Goal: Task Accomplishment & Management: Manage account settings

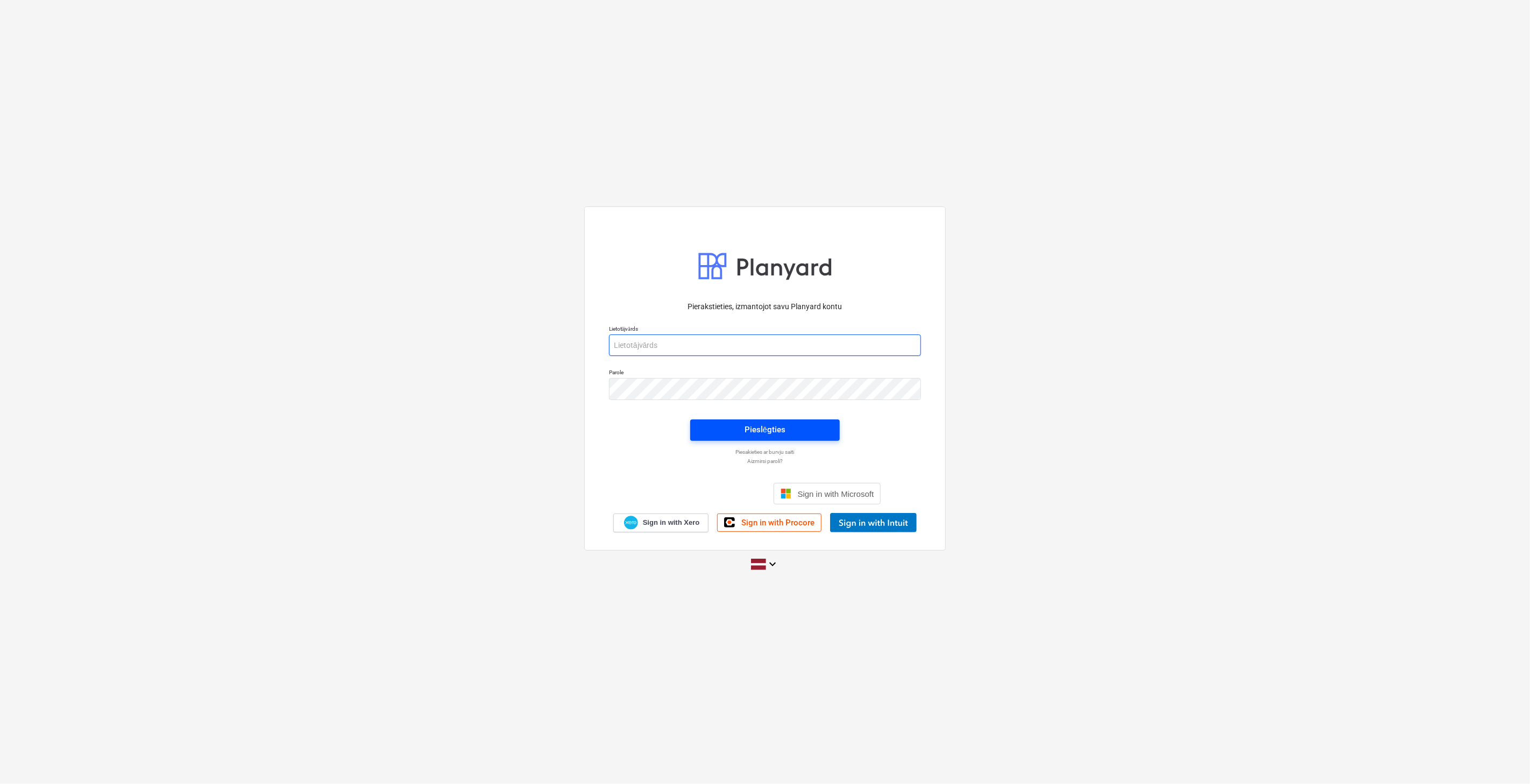
type input "[PERSON_NAME][EMAIL_ADDRESS][DOMAIN_NAME]"
click at [777, 422] on button "Pieslēgties" at bounding box center [765, 430] width 150 height 22
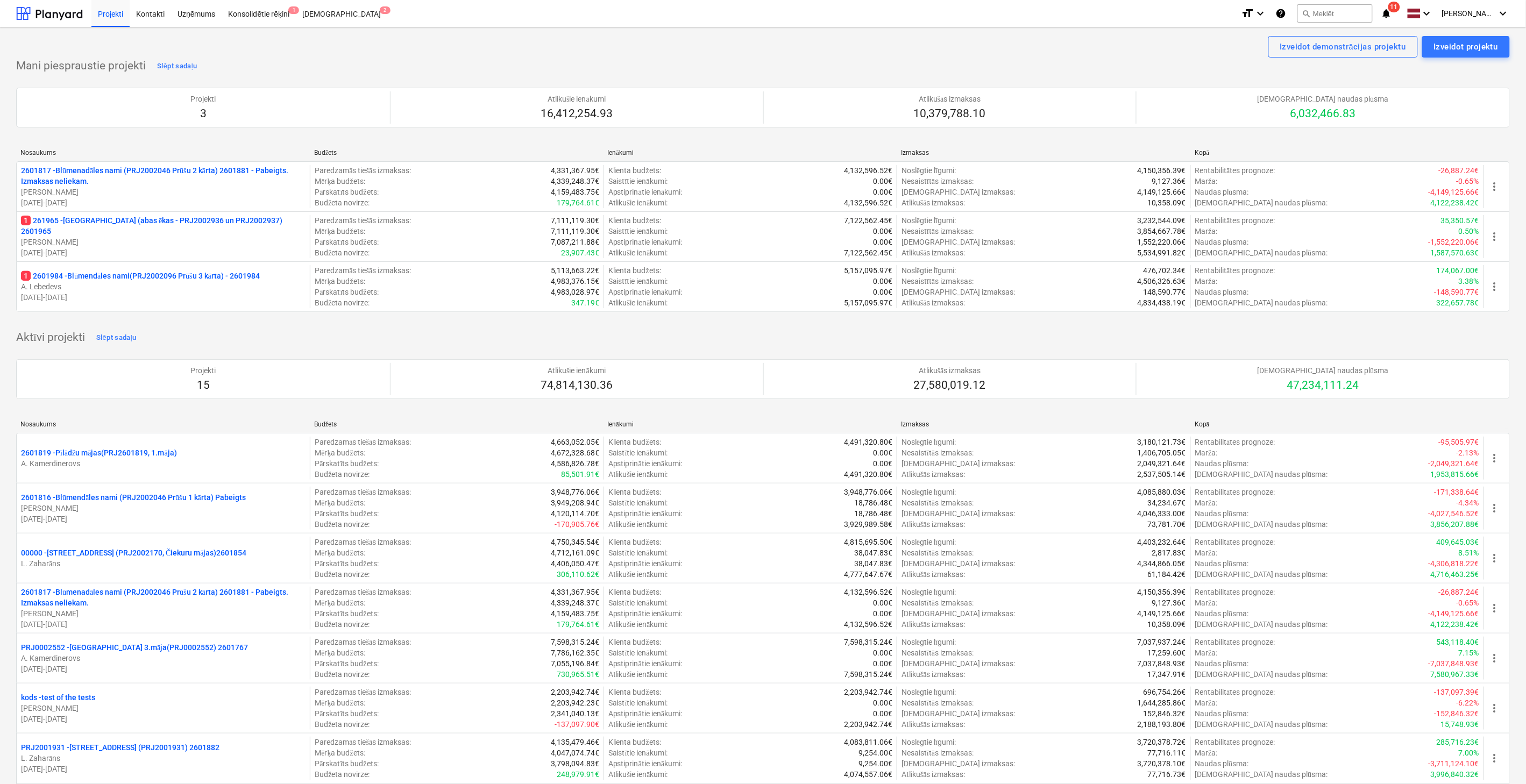
click at [1388, 8] on icon "notifications" at bounding box center [1386, 13] width 11 height 13
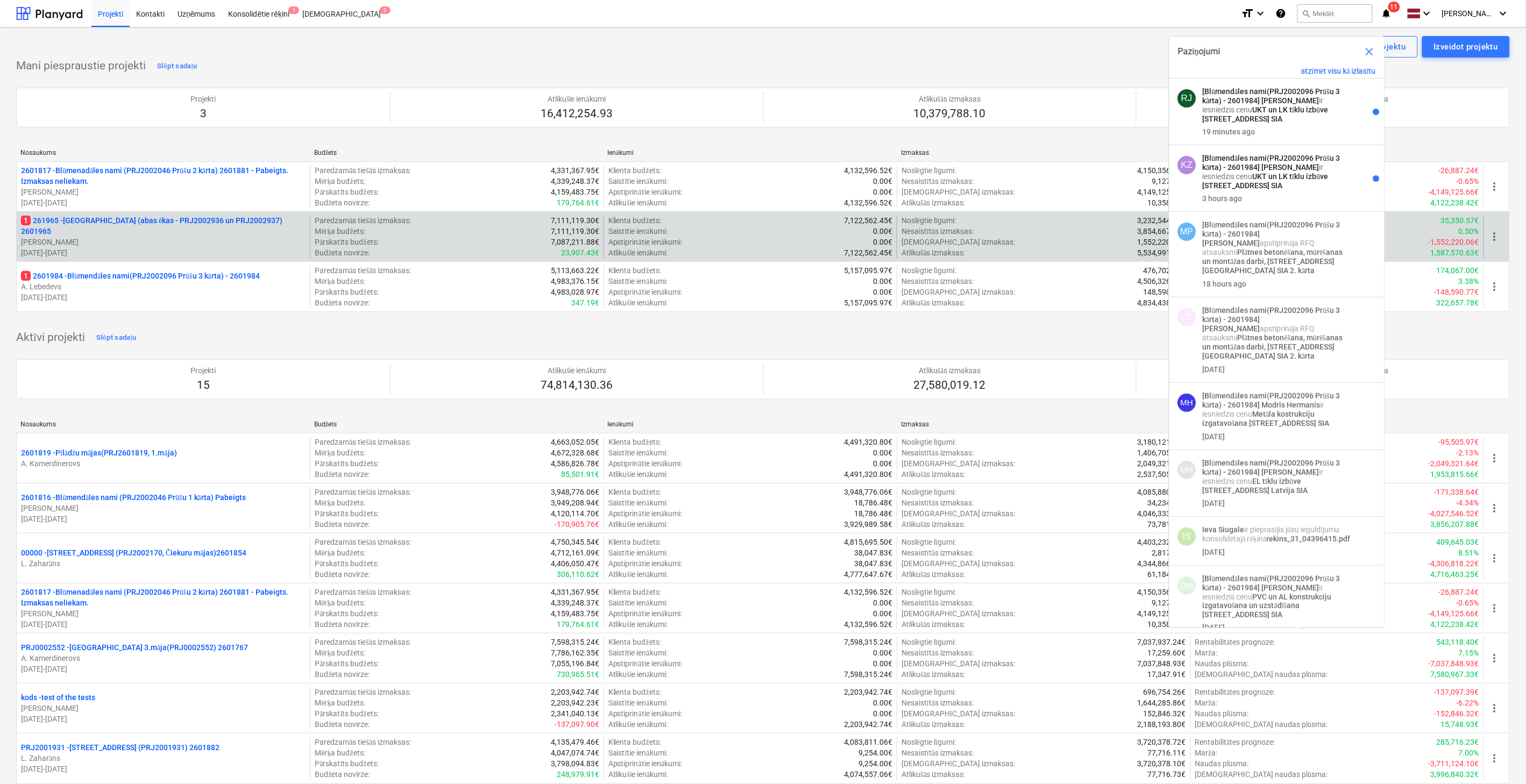
click at [183, 226] on p "1 261965 - [GEOGRAPHIC_DATA] (abas ēkas - PRJ2002936 un PRJ2002937) 2601965" at bounding box center [163, 226] width 284 height 22
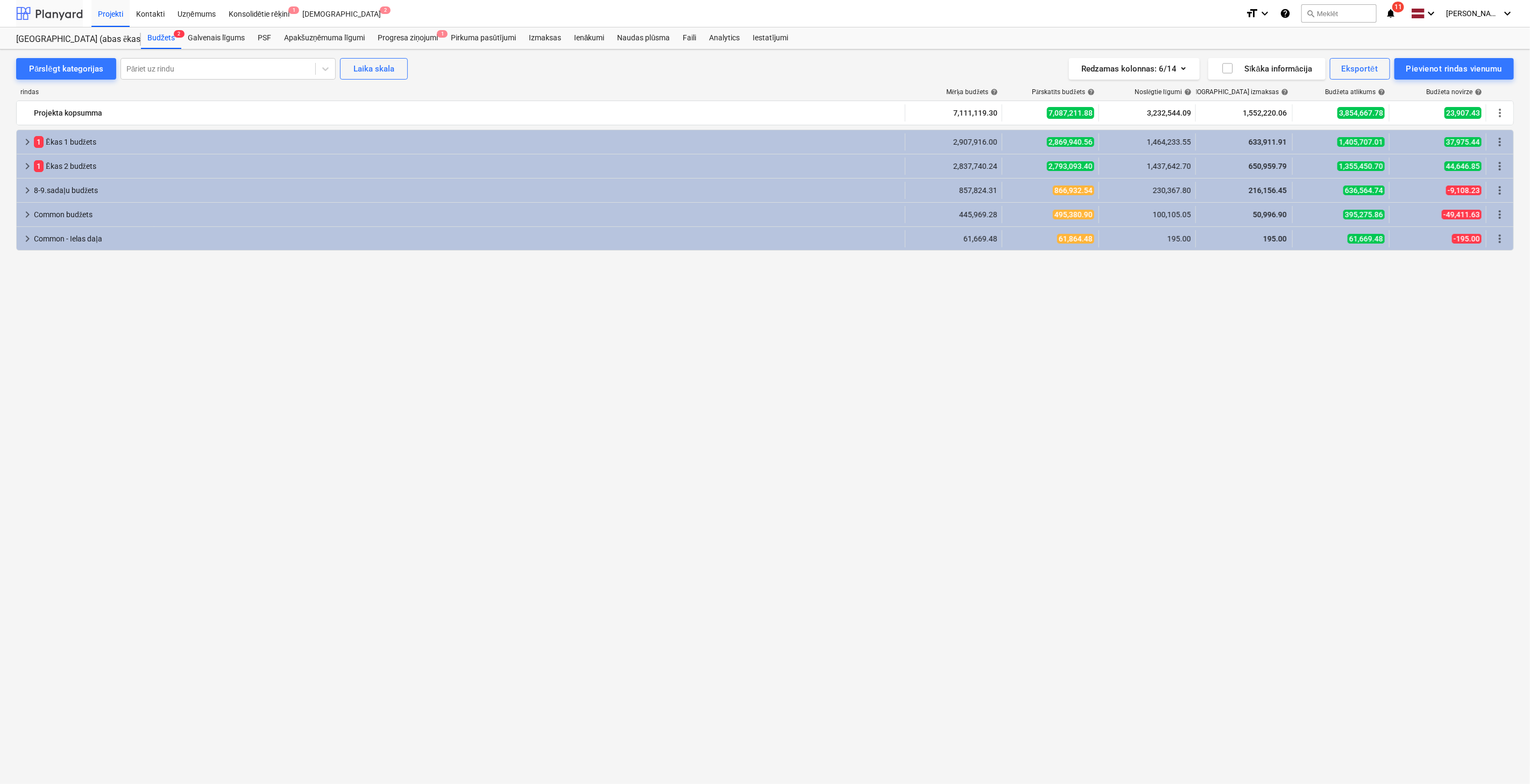
click at [68, 11] on div at bounding box center [49, 14] width 67 height 27
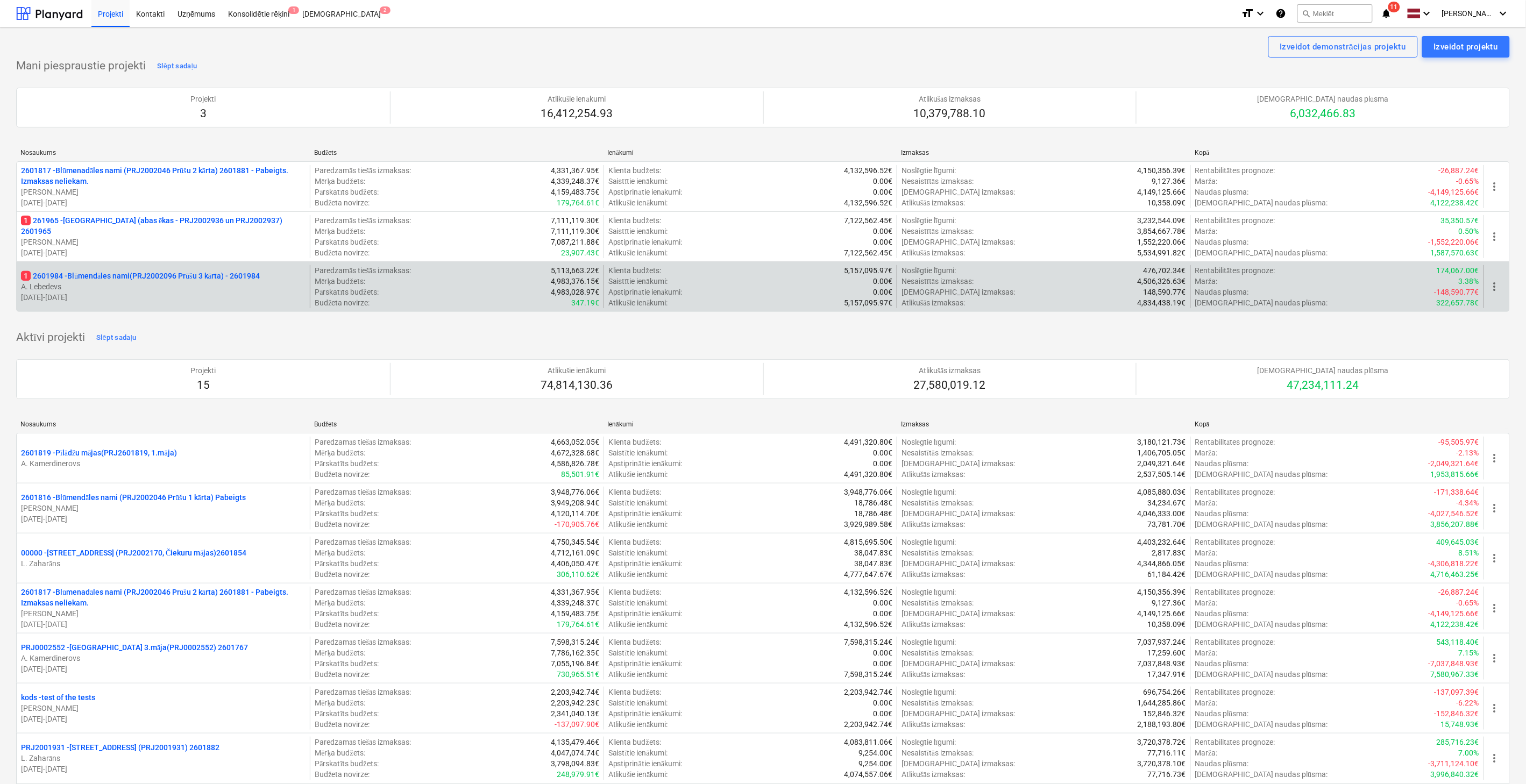
click at [192, 275] on p "1 2601984 - Blūmendāles nami(PRJ2002096 Prūšu 3 kārta) - 2601984" at bounding box center [141, 276] width 239 height 11
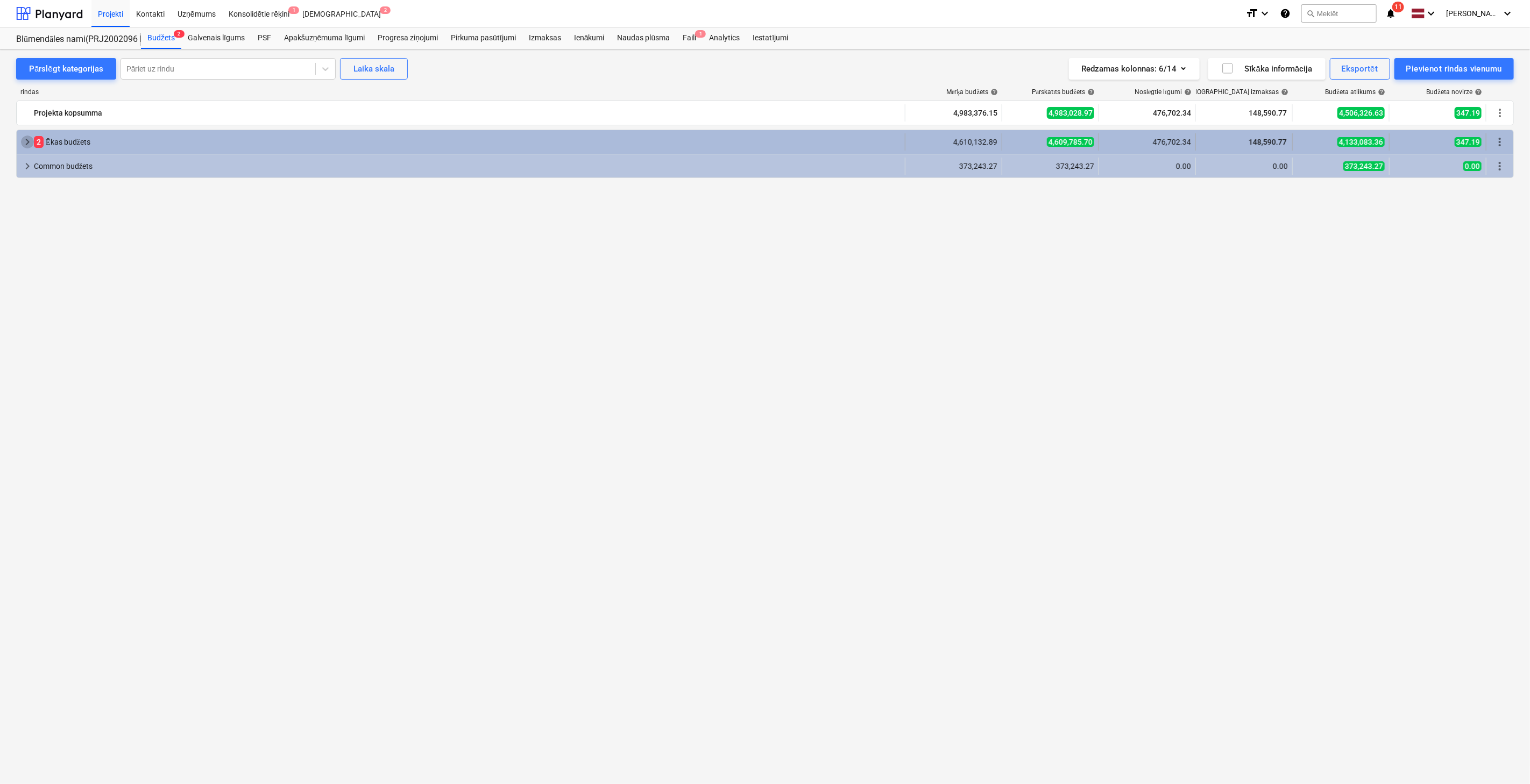
click at [27, 138] on span "keyboard_arrow_right" at bounding box center [27, 141] width 13 height 13
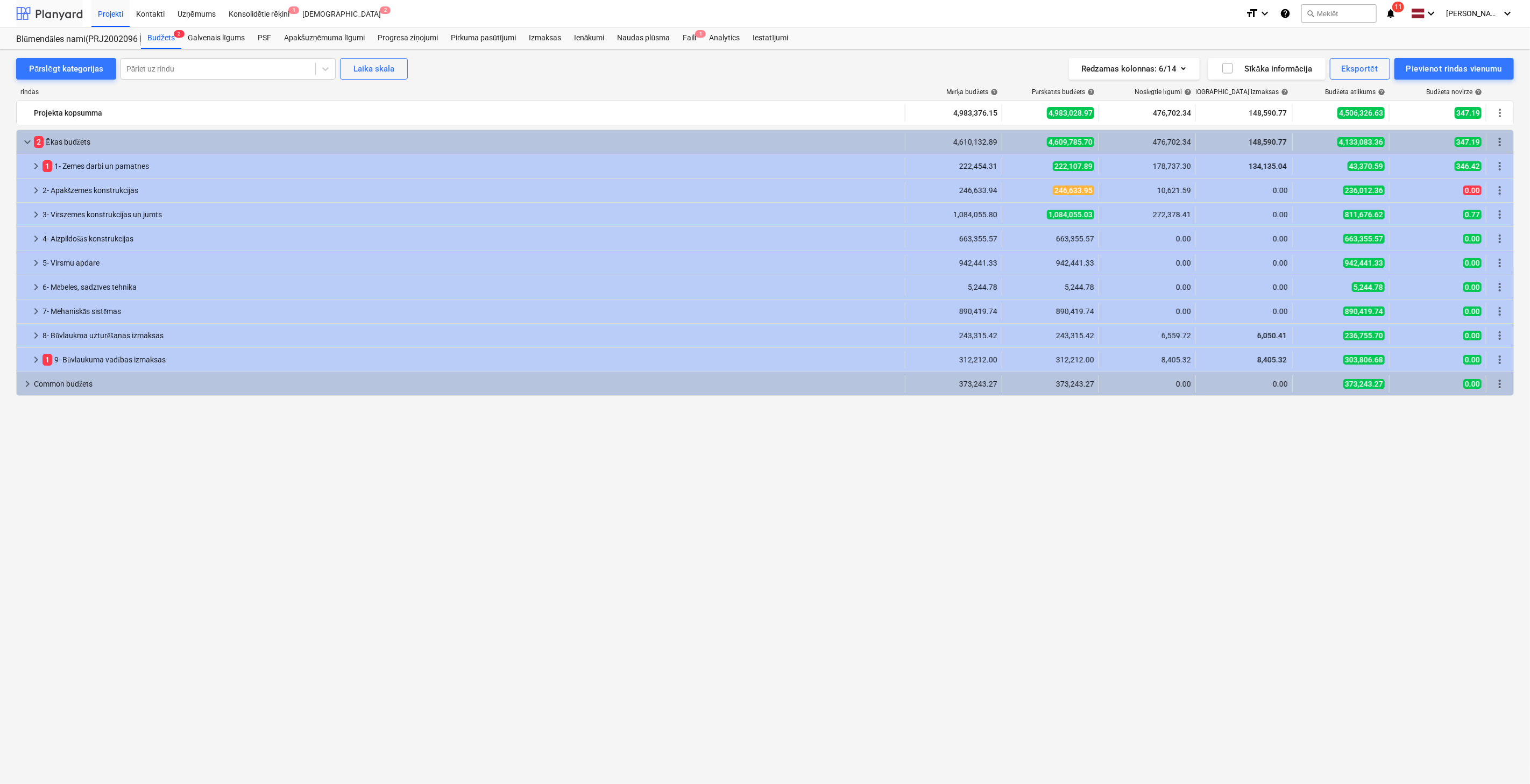
click at [53, 12] on div at bounding box center [49, 14] width 67 height 27
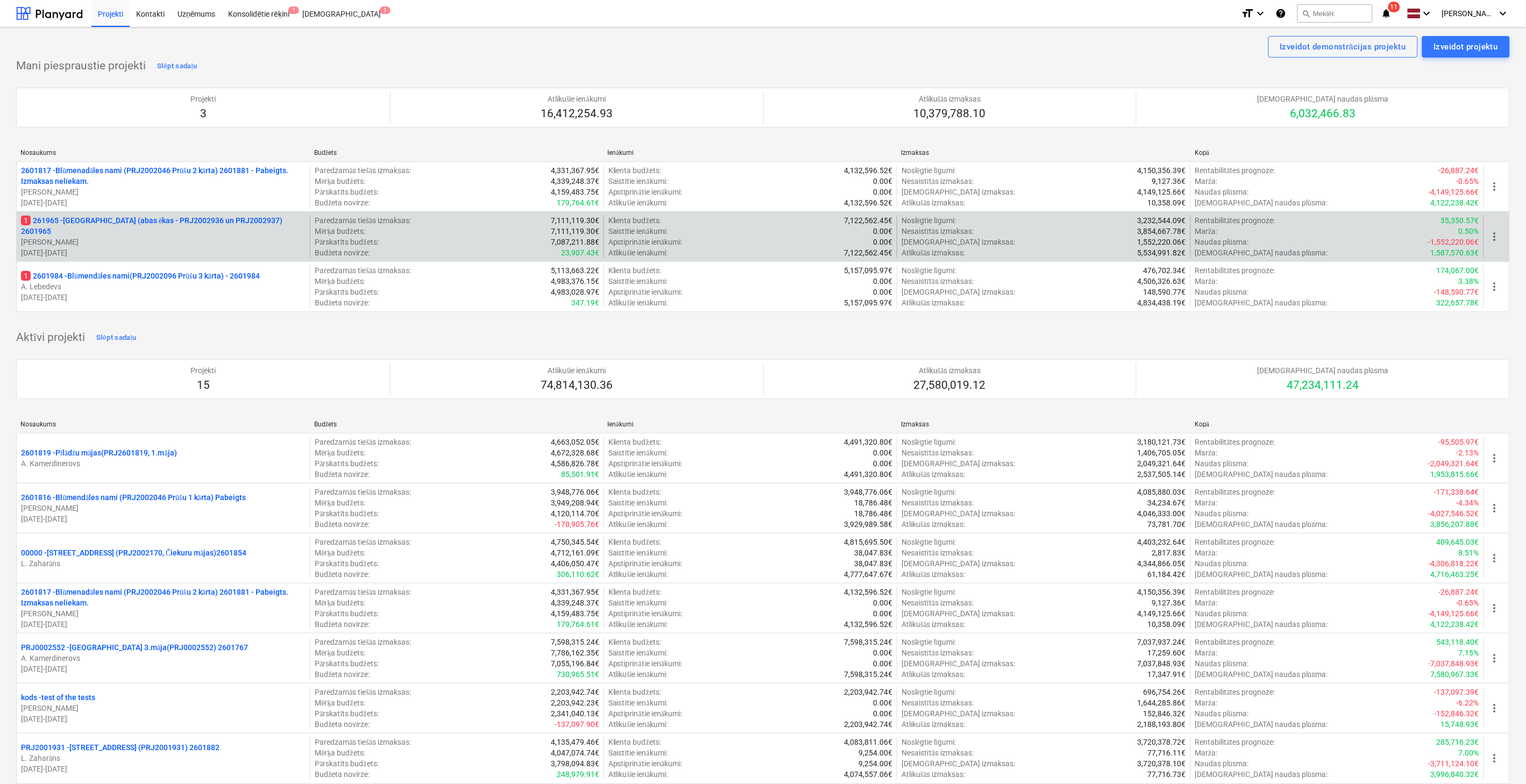
click at [117, 237] on p "[PERSON_NAME]" at bounding box center [163, 242] width 284 height 11
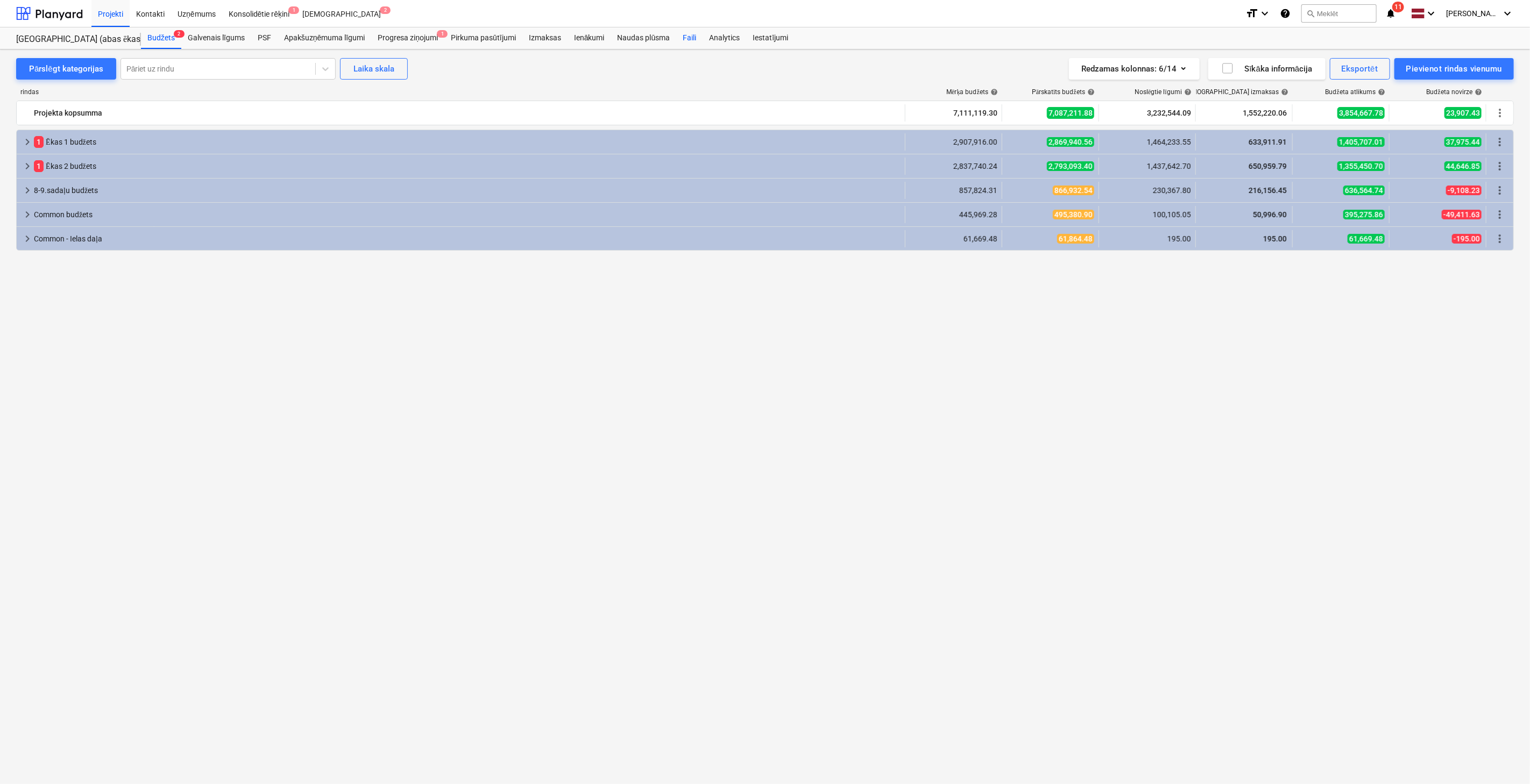
click at [689, 38] on div "Faili" at bounding box center [689, 38] width 26 height 22
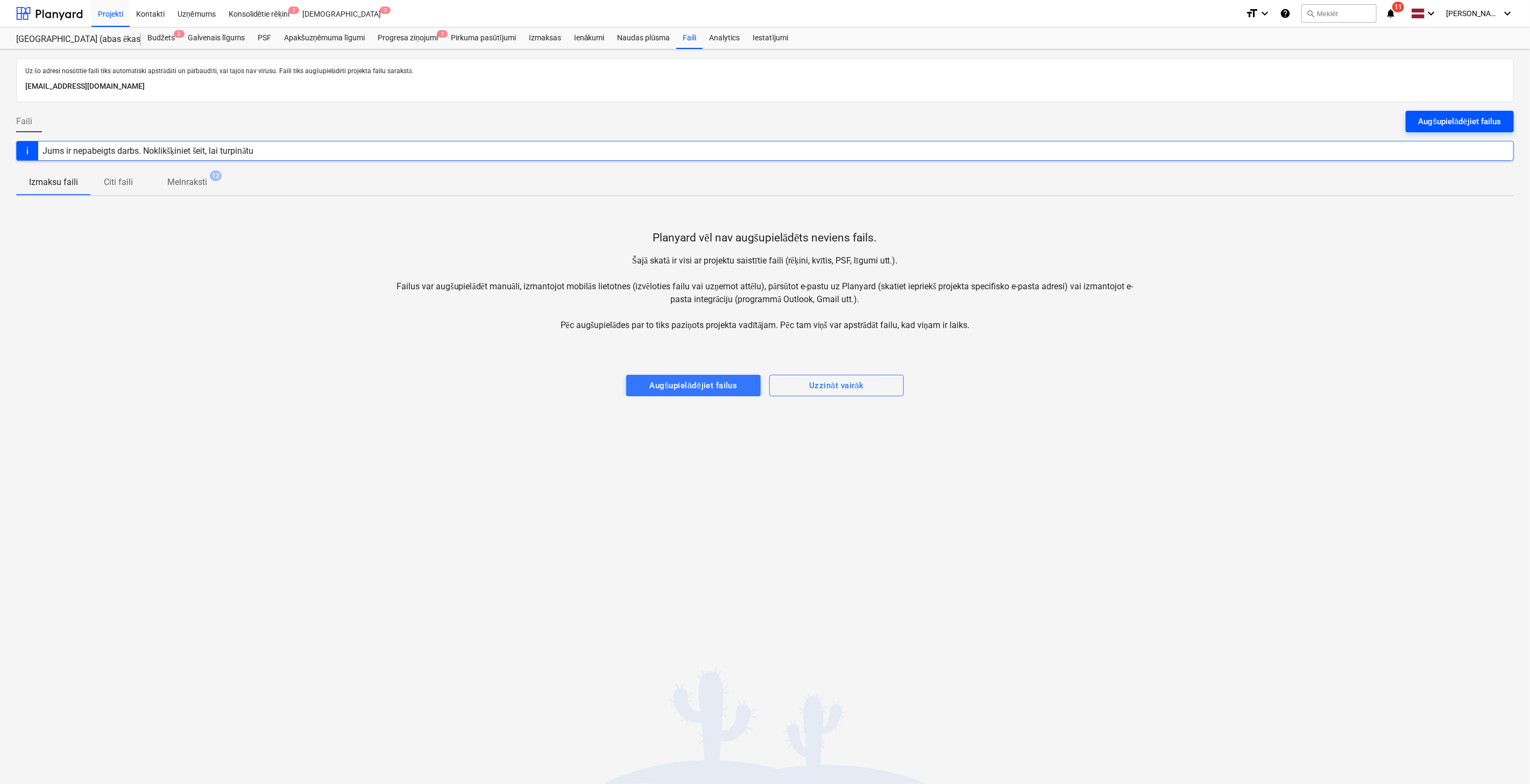
click at [1439, 125] on div "Augšupielādējiet failus" at bounding box center [1459, 121] width 82 height 14
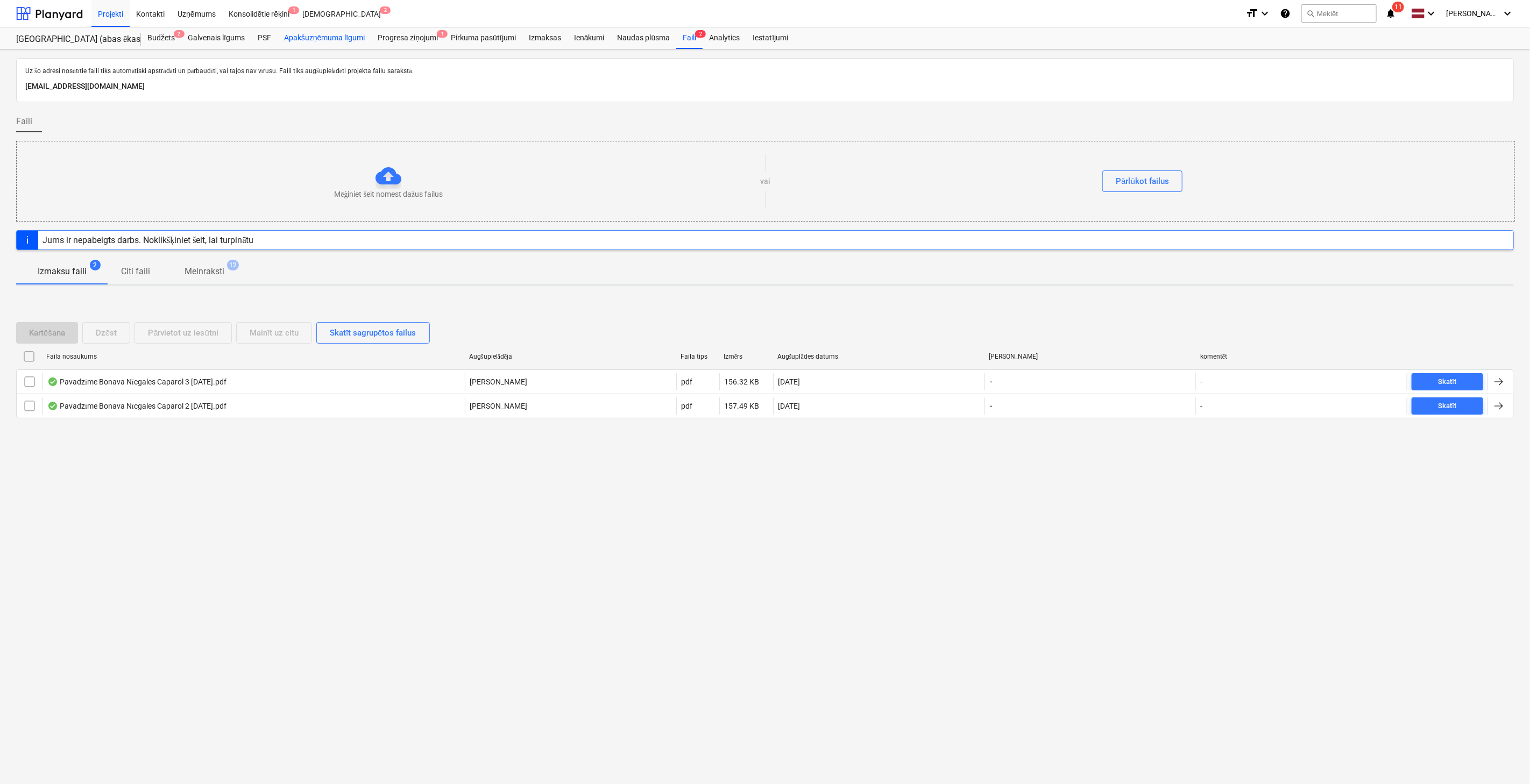
click at [316, 40] on div "Apakšuzņēmuma līgumi" at bounding box center [324, 38] width 93 height 22
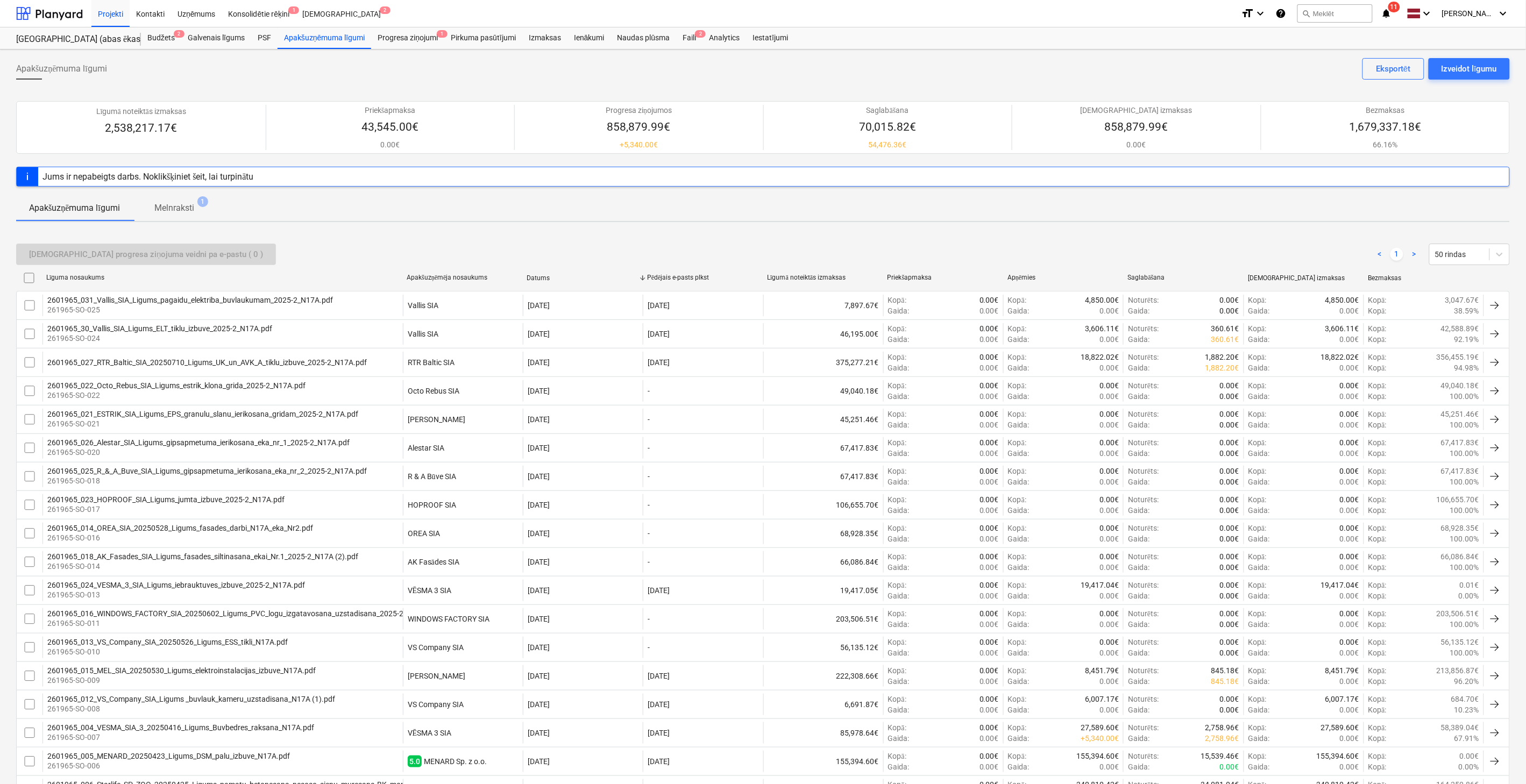
click at [1390, 18] on icon "notifications" at bounding box center [1386, 13] width 11 height 13
click at [425, 35] on div "Progresa ziņojumi 1" at bounding box center [407, 38] width 73 height 22
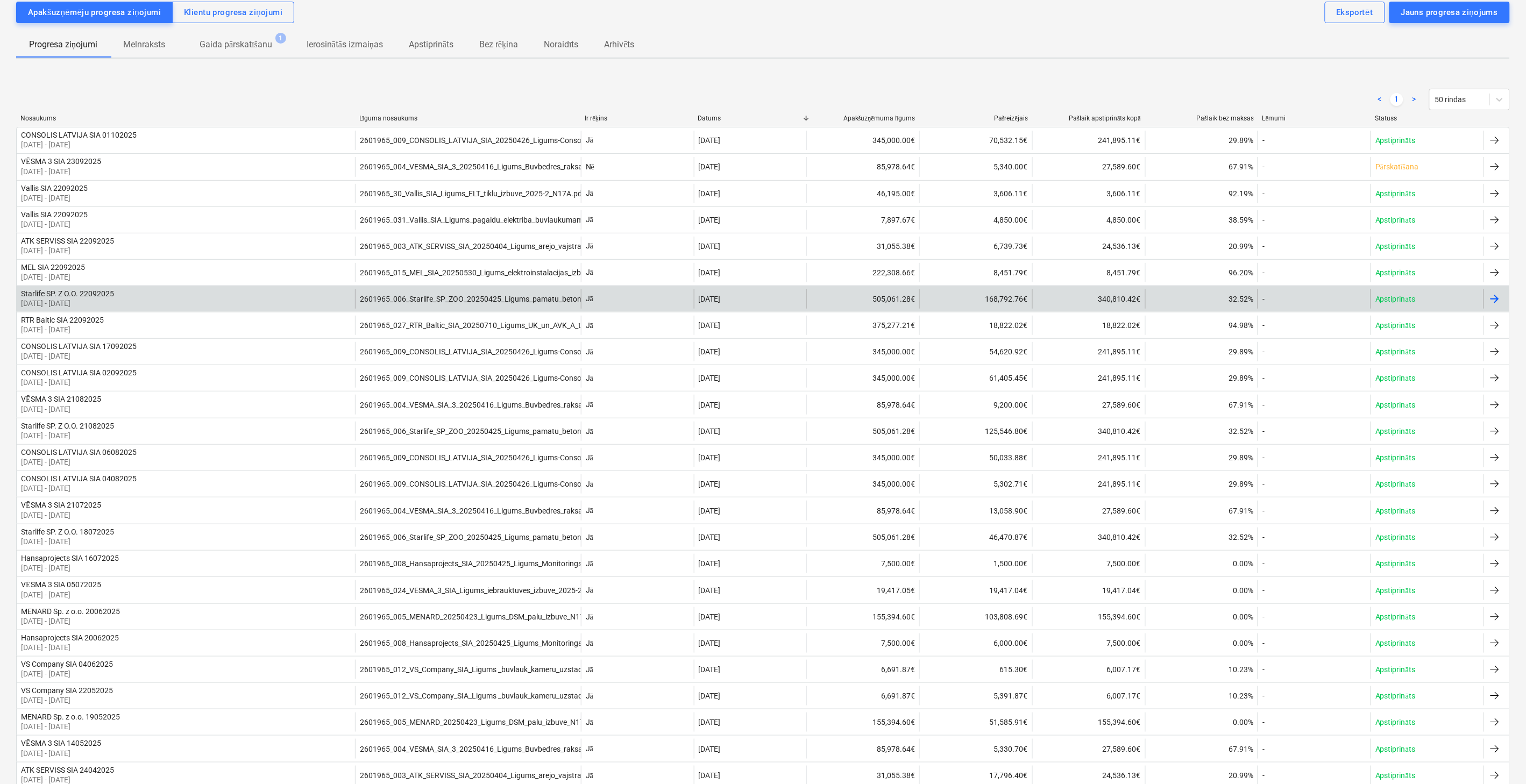
scroll to position [20, 0]
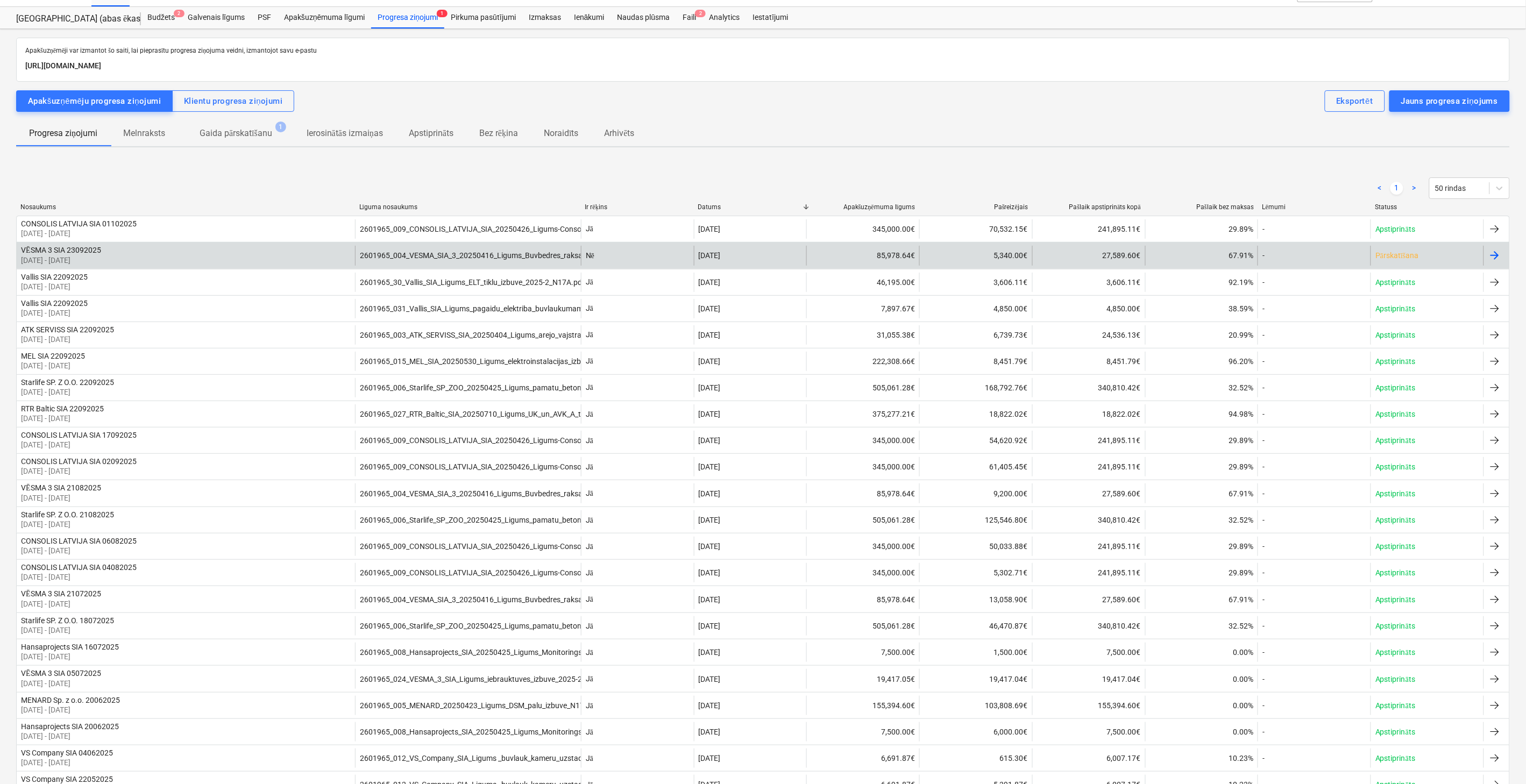
click at [1497, 253] on div at bounding box center [1494, 255] width 13 height 13
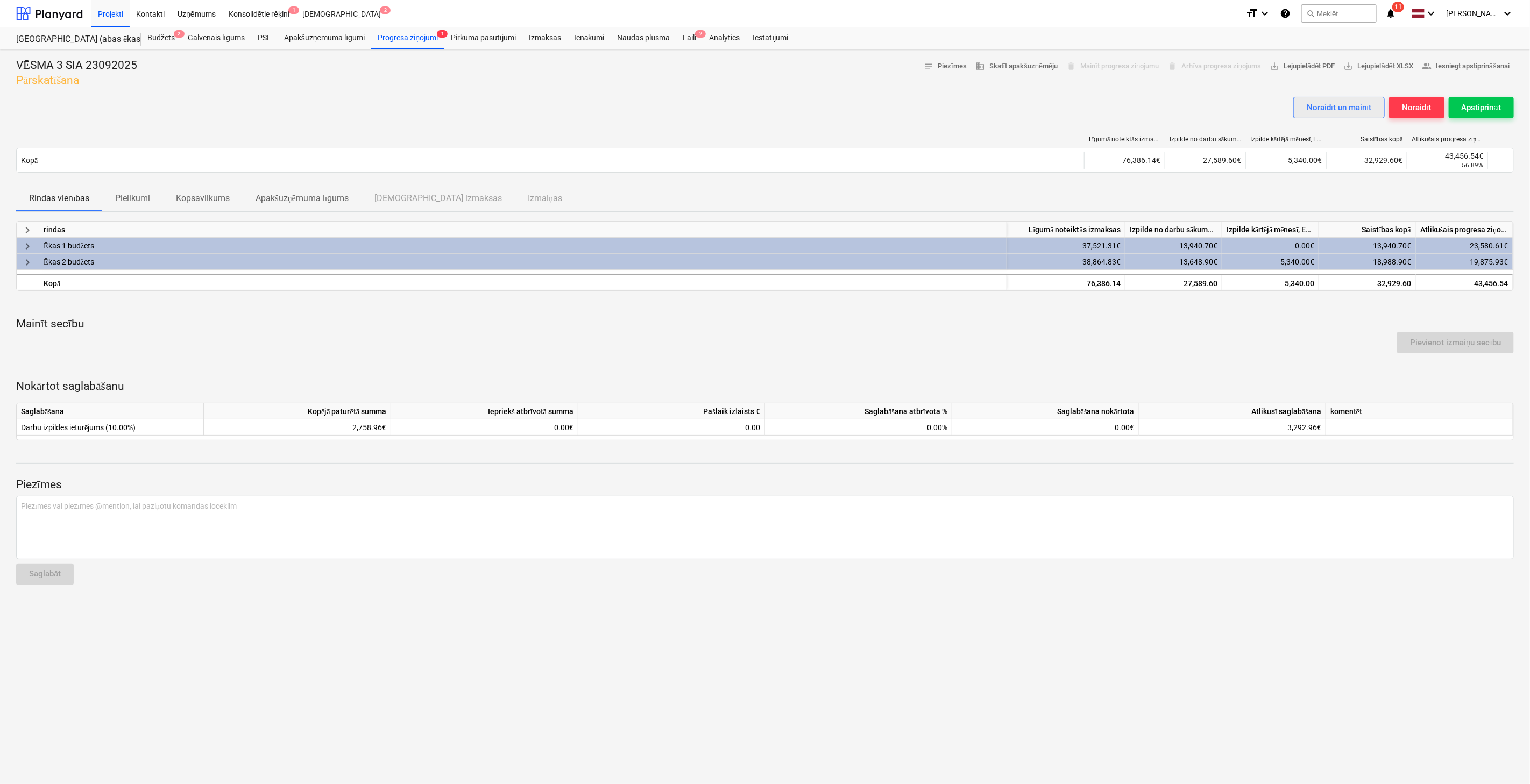
click at [1347, 106] on div "Noraidīt un mainīt" at bounding box center [1339, 107] width 65 height 14
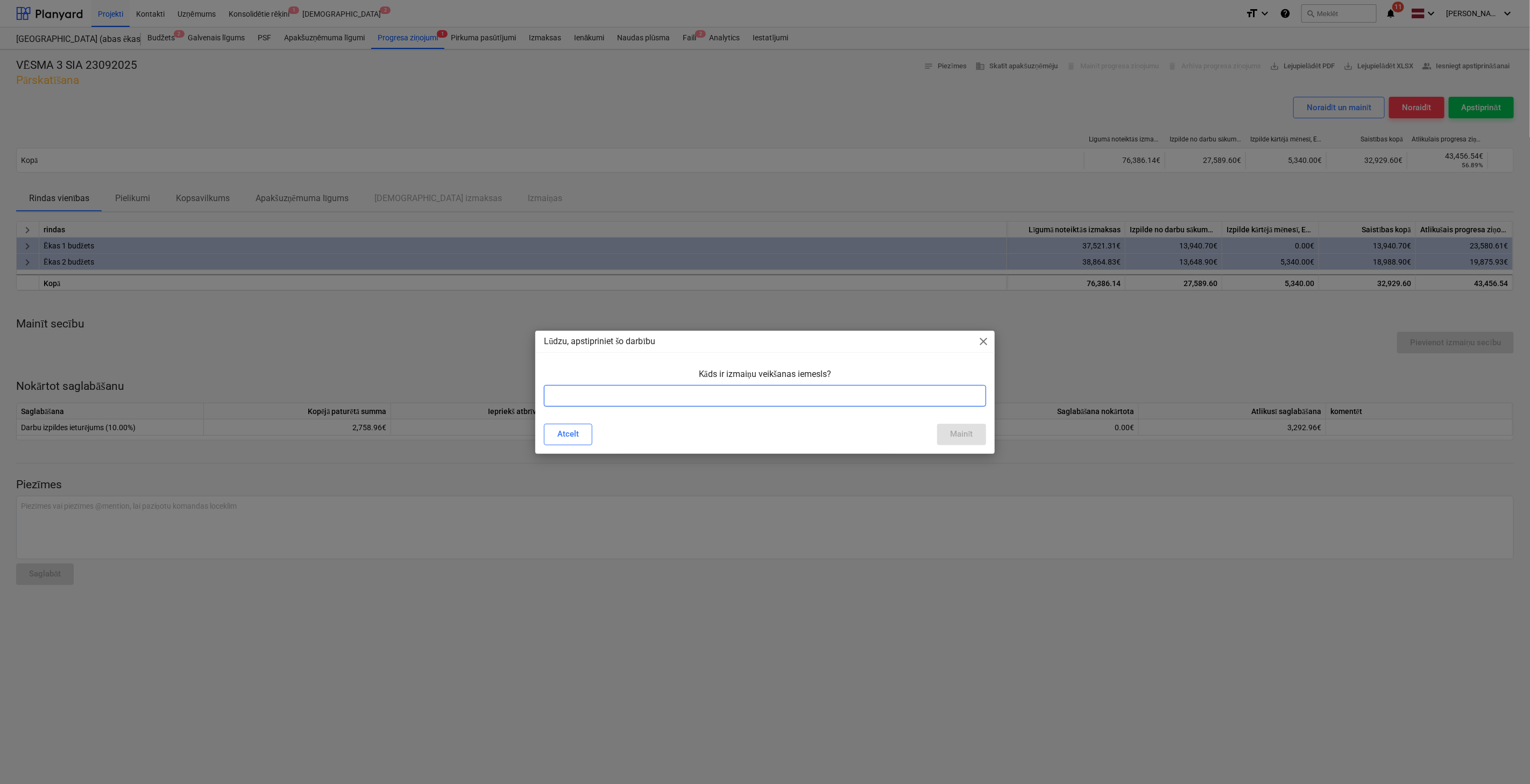
click at [590, 396] on input "text" at bounding box center [764, 395] width 441 height 22
type input "Pievienoju papildus vienošanos"
click at [978, 437] on button "Mainīt" at bounding box center [961, 434] width 48 height 22
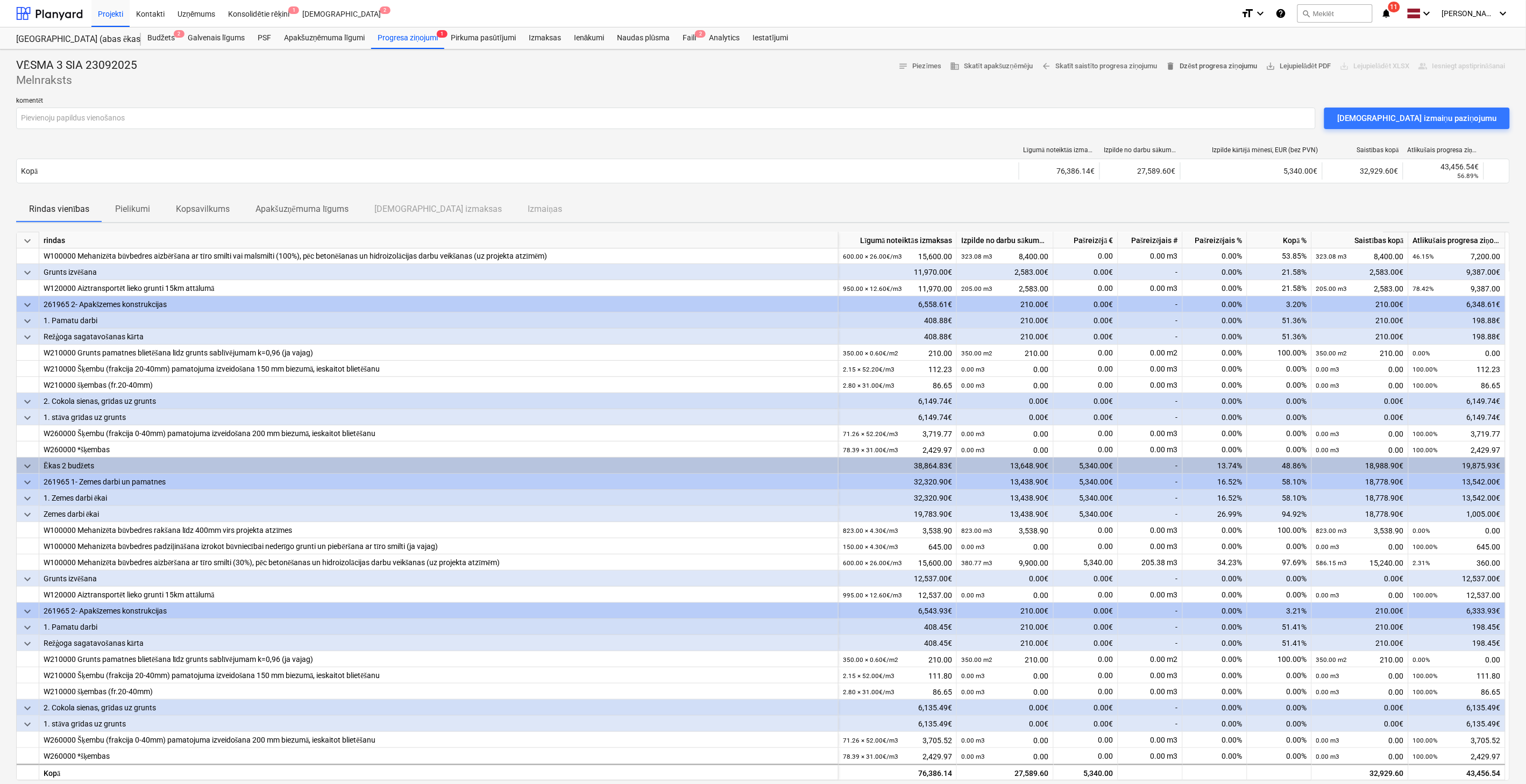
click at [1228, 66] on span "delete Dzēst progresa ziņojumu" at bounding box center [1211, 66] width 91 height 12
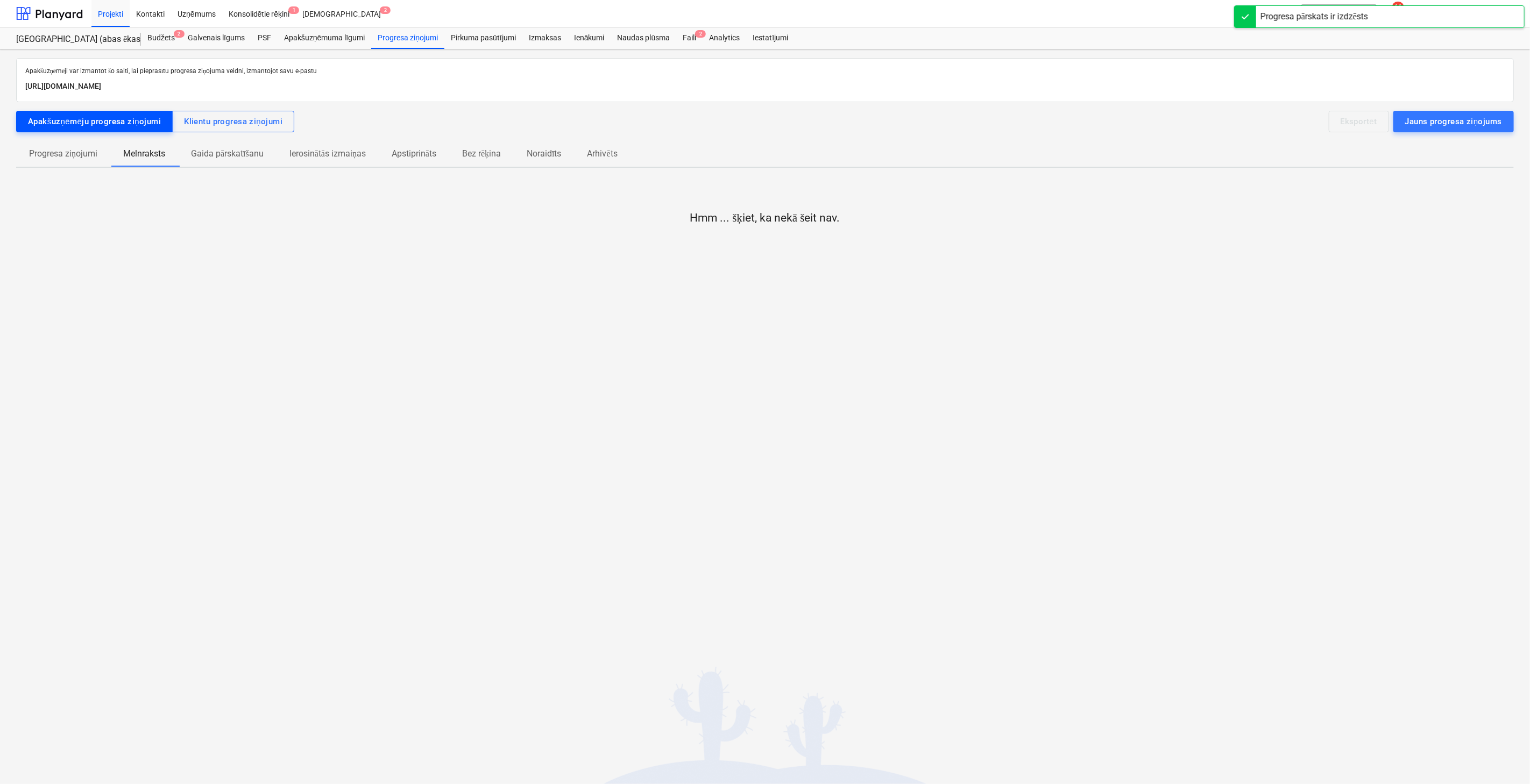
click at [89, 114] on div "Apakšuzņēmēju progresa ziņojumi" at bounding box center [94, 121] width 133 height 14
click at [63, 15] on div at bounding box center [49, 14] width 67 height 27
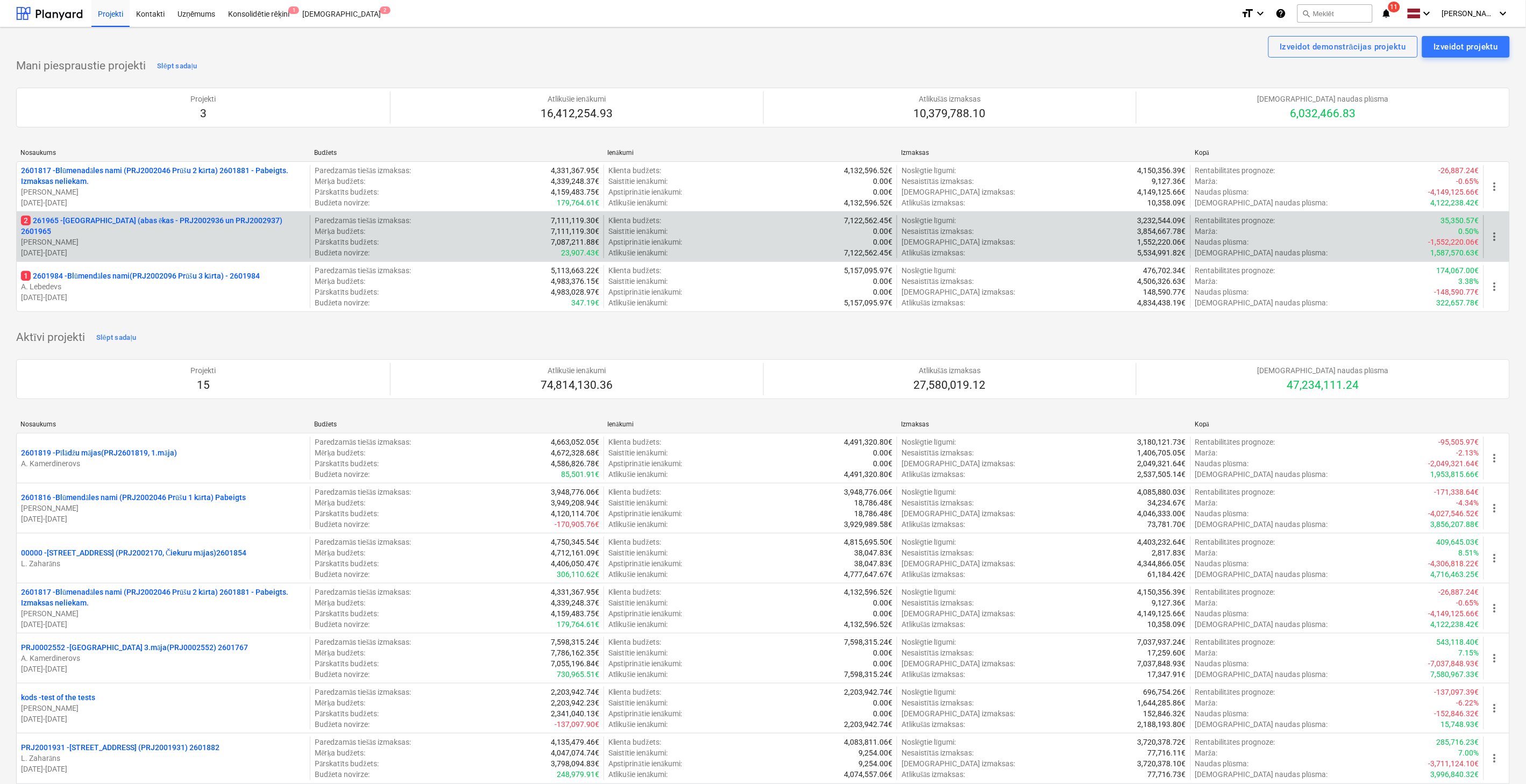
click at [105, 237] on p "[PERSON_NAME]" at bounding box center [163, 242] width 284 height 11
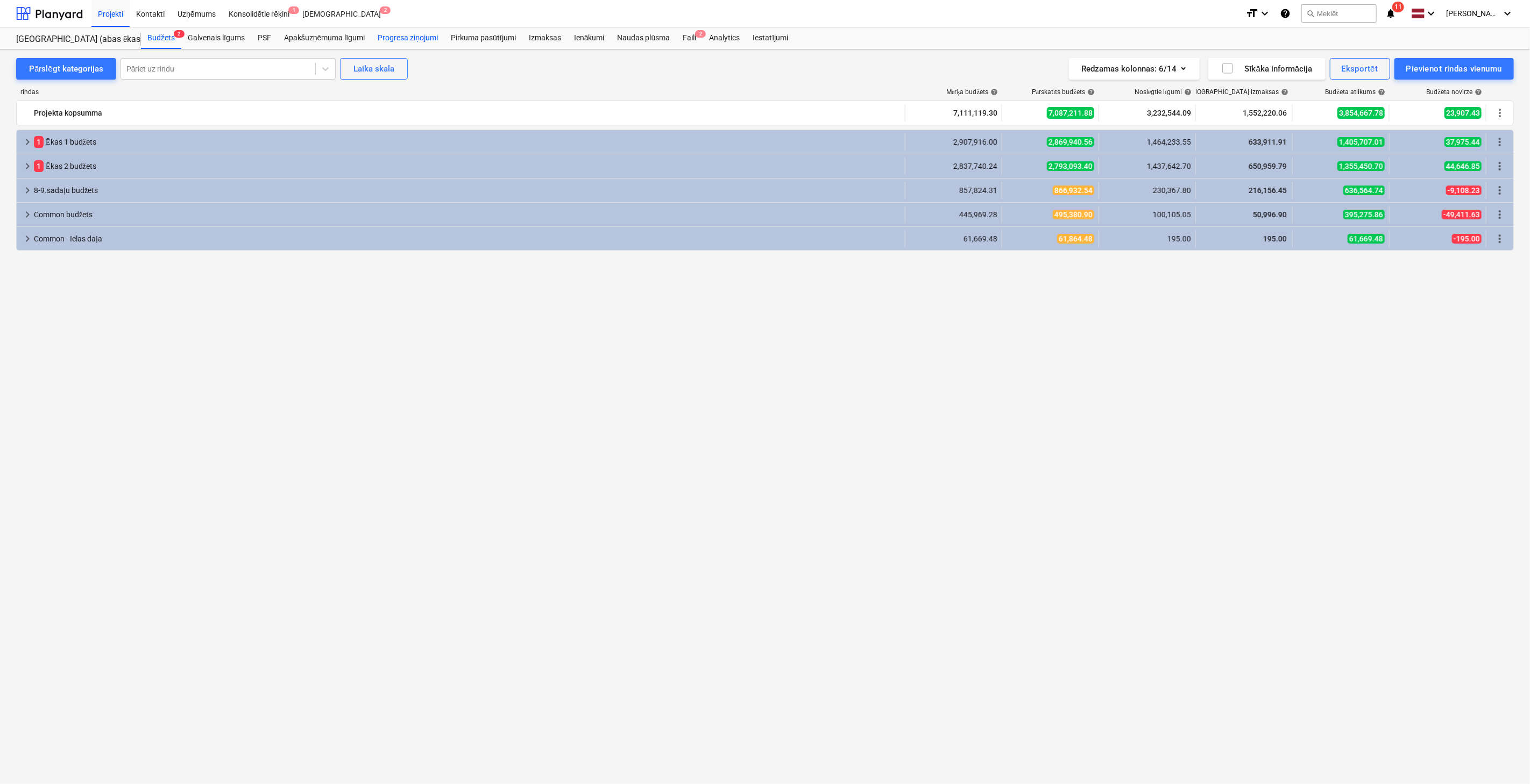
click at [401, 42] on div "Progresa ziņojumi" at bounding box center [407, 38] width 73 height 22
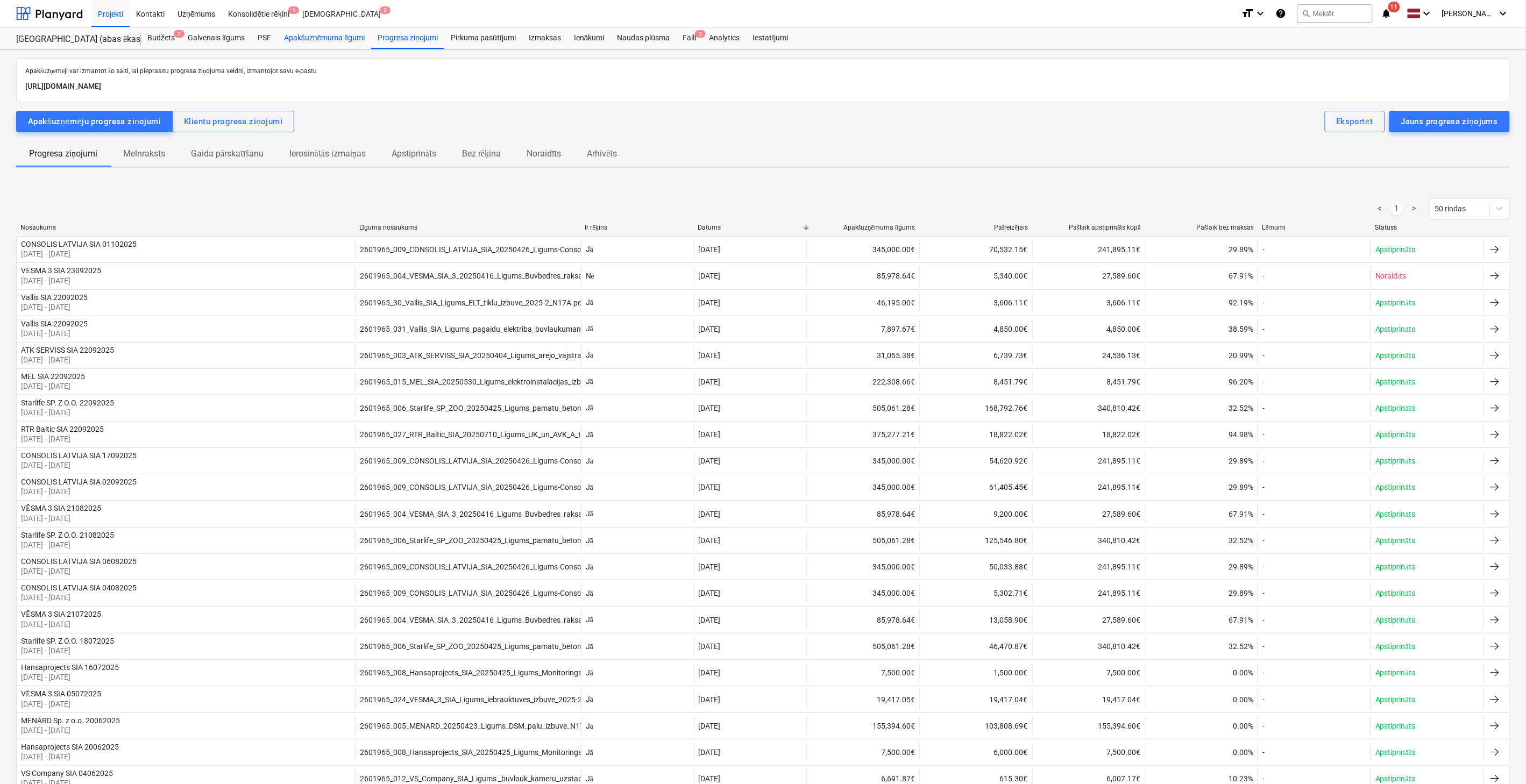
click at [280, 40] on div "Apakšuzņēmuma līgumi" at bounding box center [324, 38] width 93 height 22
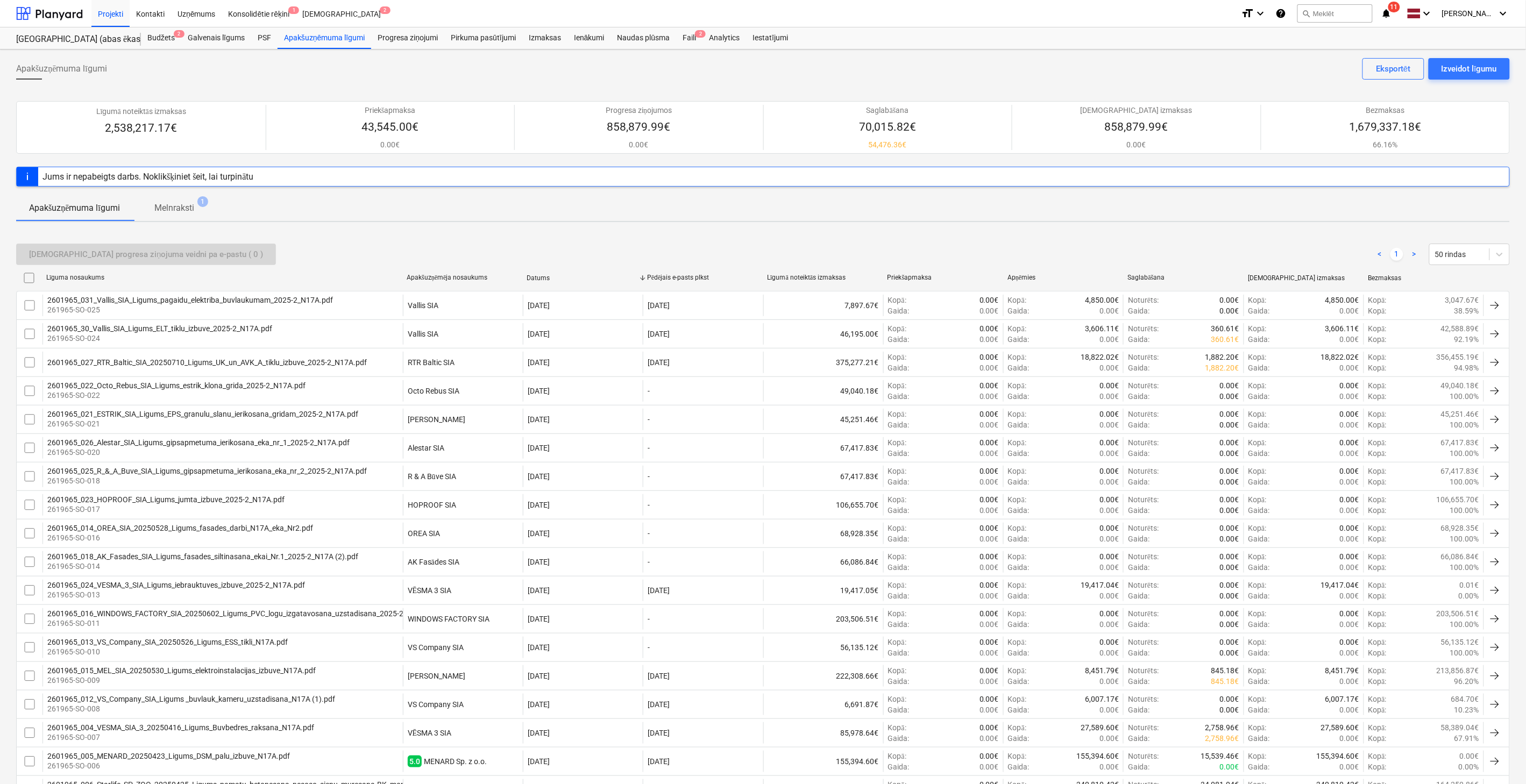
click at [171, 210] on p "Melnraksti" at bounding box center [174, 207] width 40 height 13
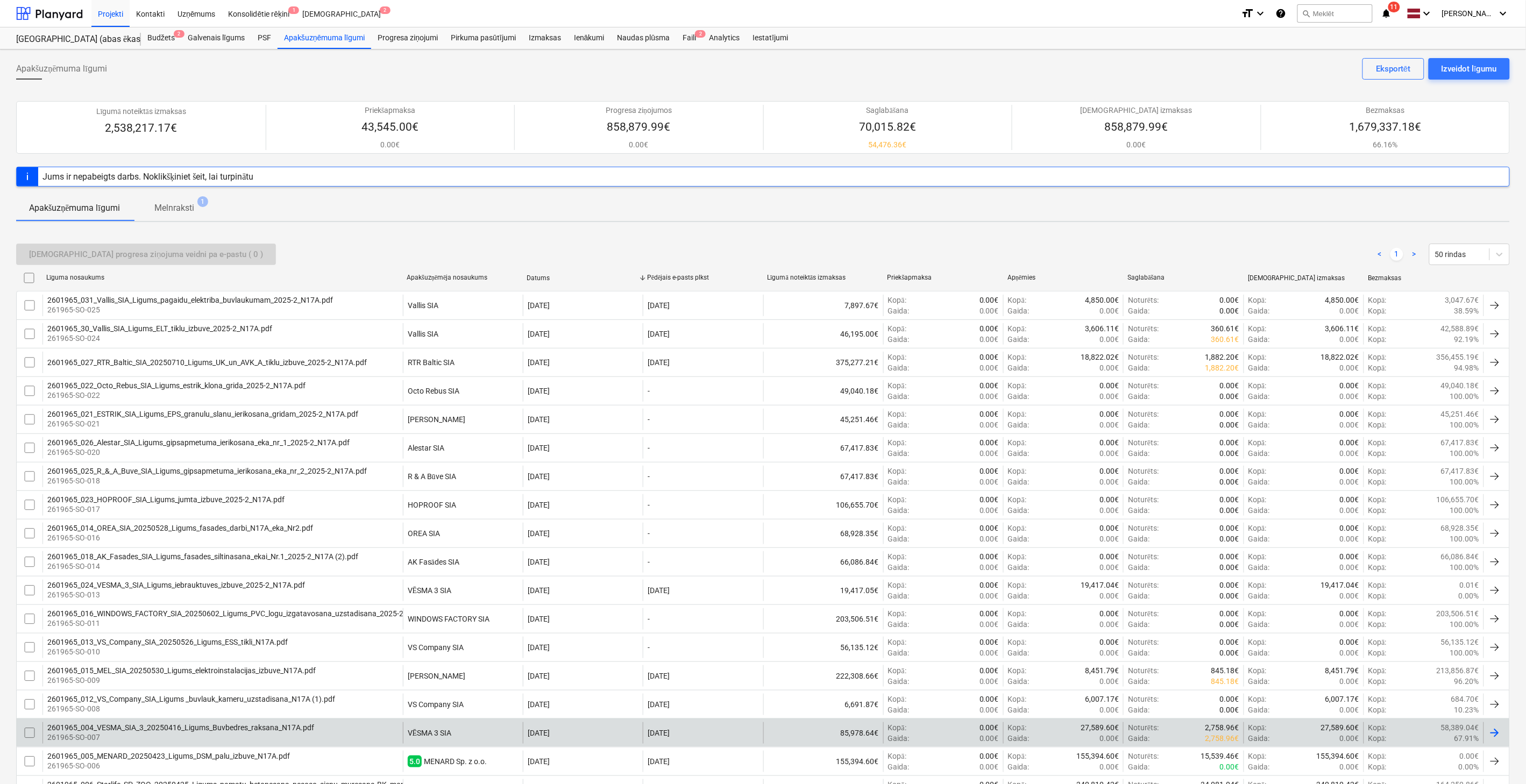
click at [290, 732] on div "2601965_004_VESMA_SIA_3_20250416_Ligums_Buvbedres_raksana_N17A.pdf" at bounding box center [180, 727] width 267 height 8
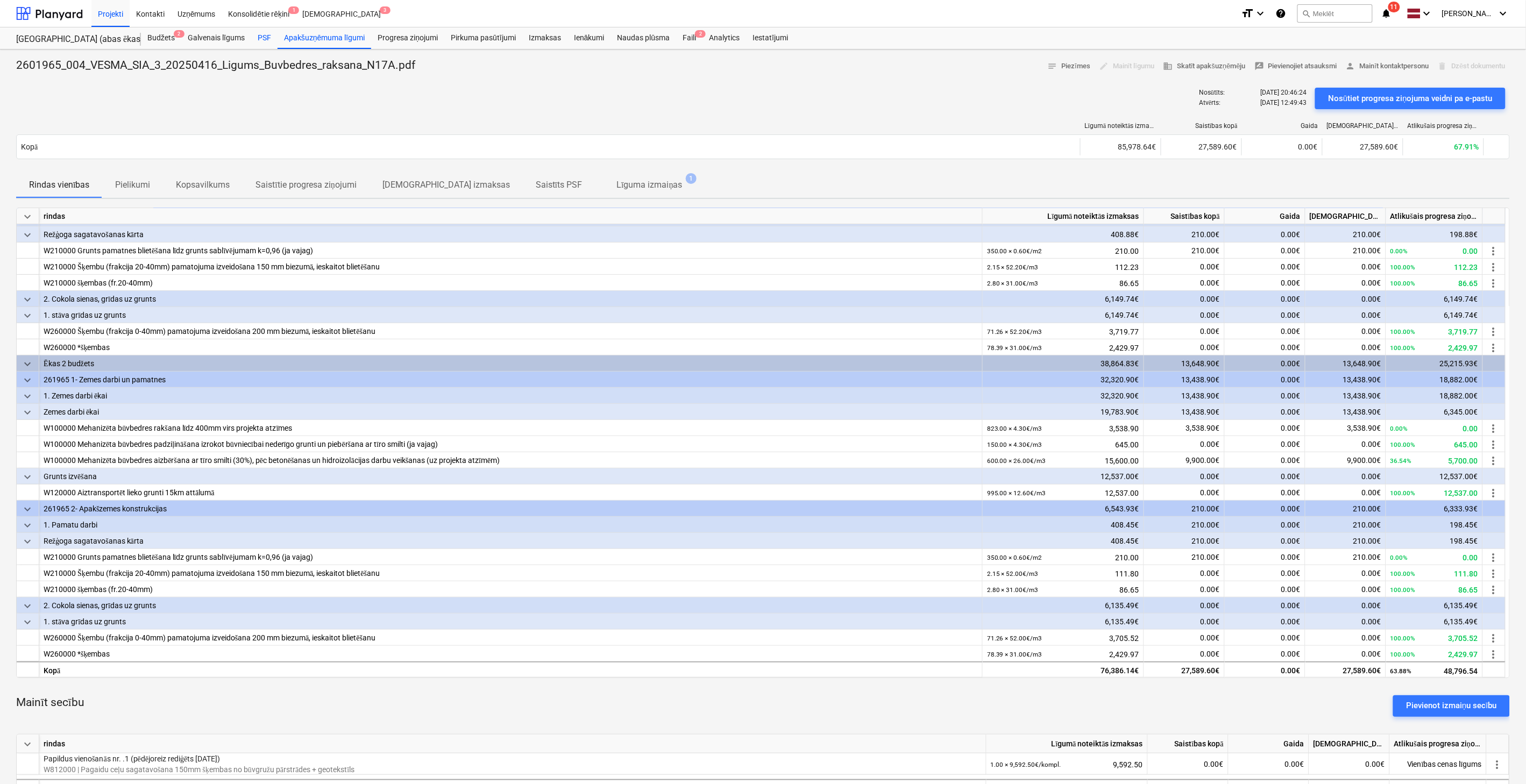
click at [262, 35] on div "PSF" at bounding box center [264, 38] width 26 height 22
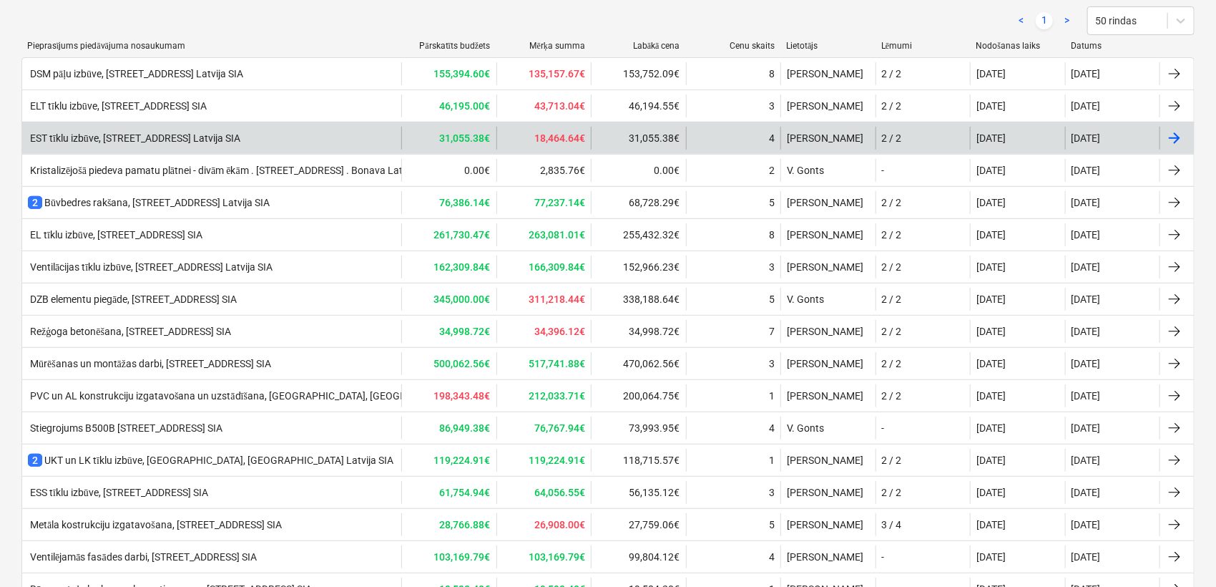
scroll to position [106, 0]
